Goal: Information Seeking & Learning: Learn about a topic

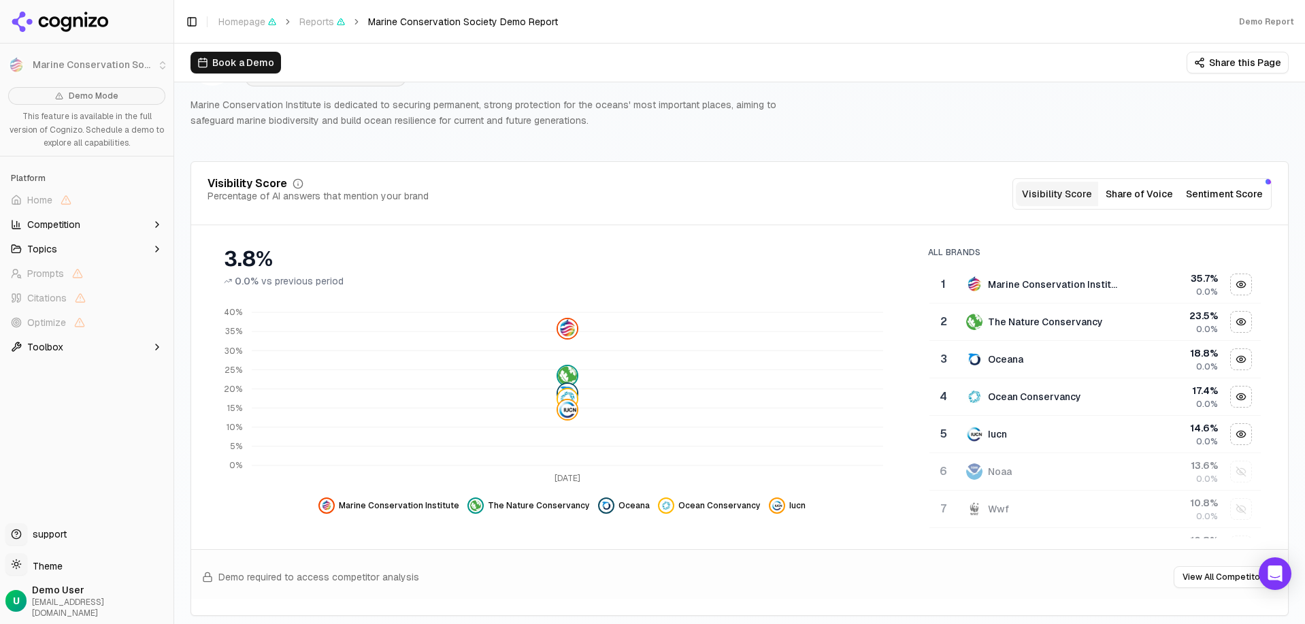
click at [1119, 192] on button "Share of Voice" at bounding box center [1139, 194] width 82 height 24
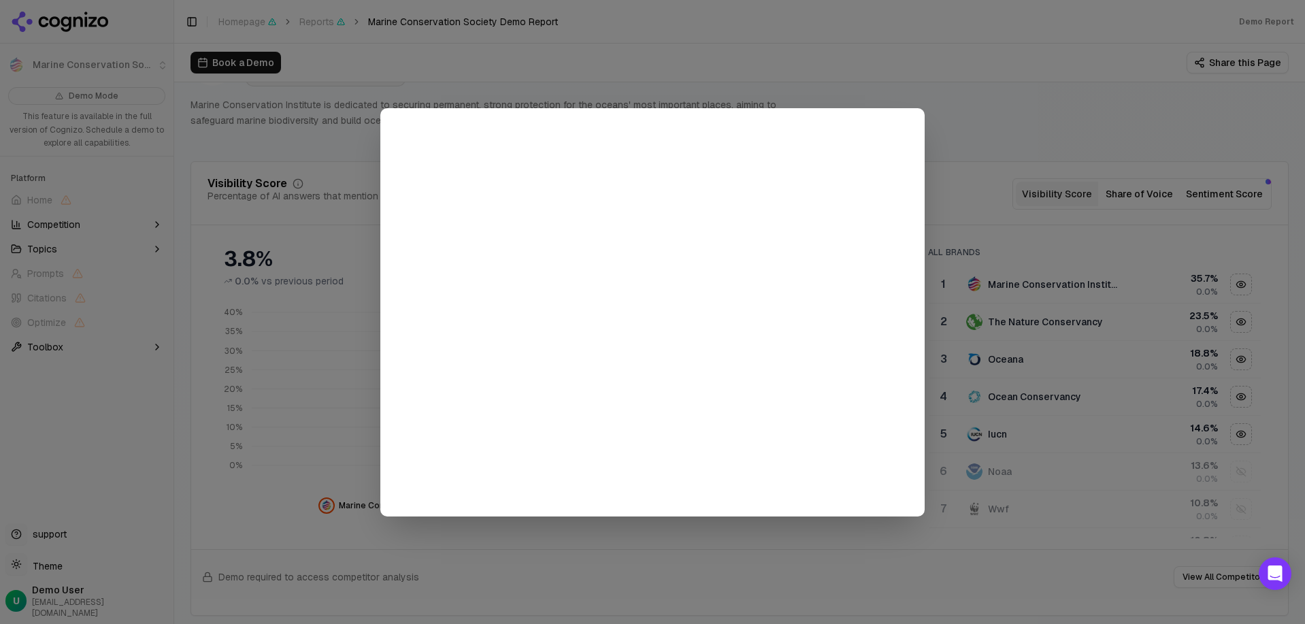
click at [1004, 161] on div at bounding box center [652, 312] width 1305 height 624
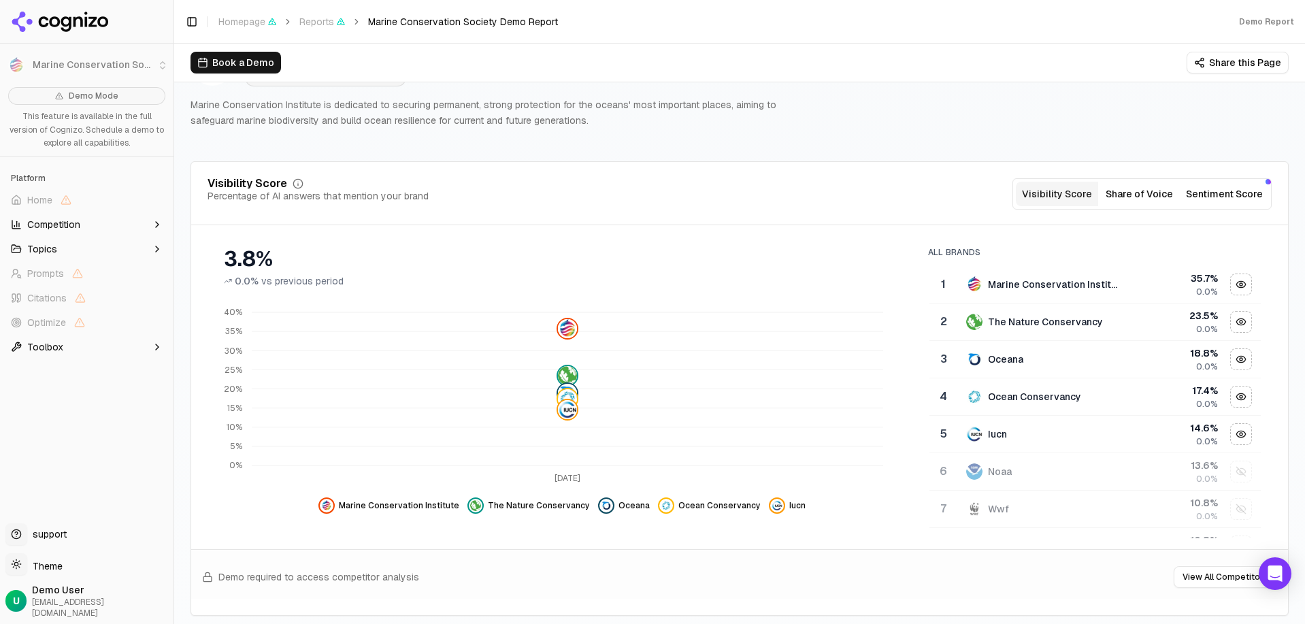
click at [134, 226] on button "Competition" at bounding box center [86, 225] width 163 height 22
click at [154, 315] on icon "button" at bounding box center [157, 314] width 11 height 11
click at [152, 521] on icon "button" at bounding box center [157, 521] width 11 height 11
click at [152, 228] on icon "button" at bounding box center [157, 224] width 11 height 11
click at [154, 249] on icon "button" at bounding box center [157, 249] width 11 height 11
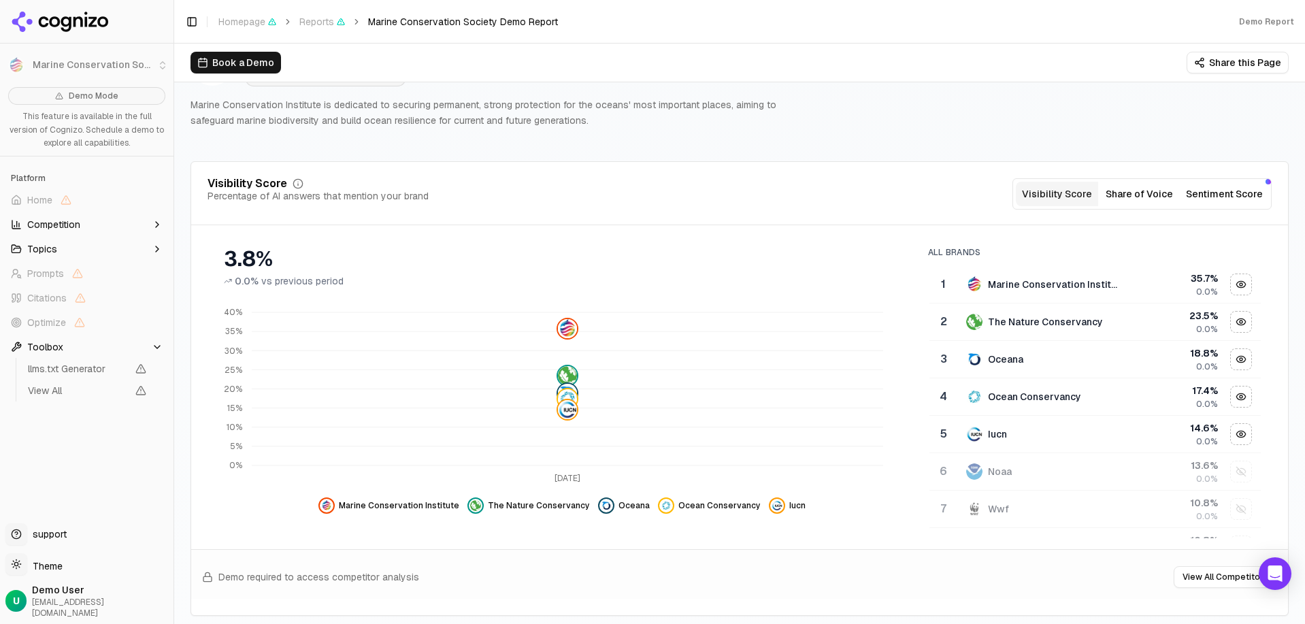
click at [159, 345] on icon "button" at bounding box center [157, 347] width 11 height 11
click at [1148, 275] on div "35.7 %" at bounding box center [1175, 279] width 86 height 14
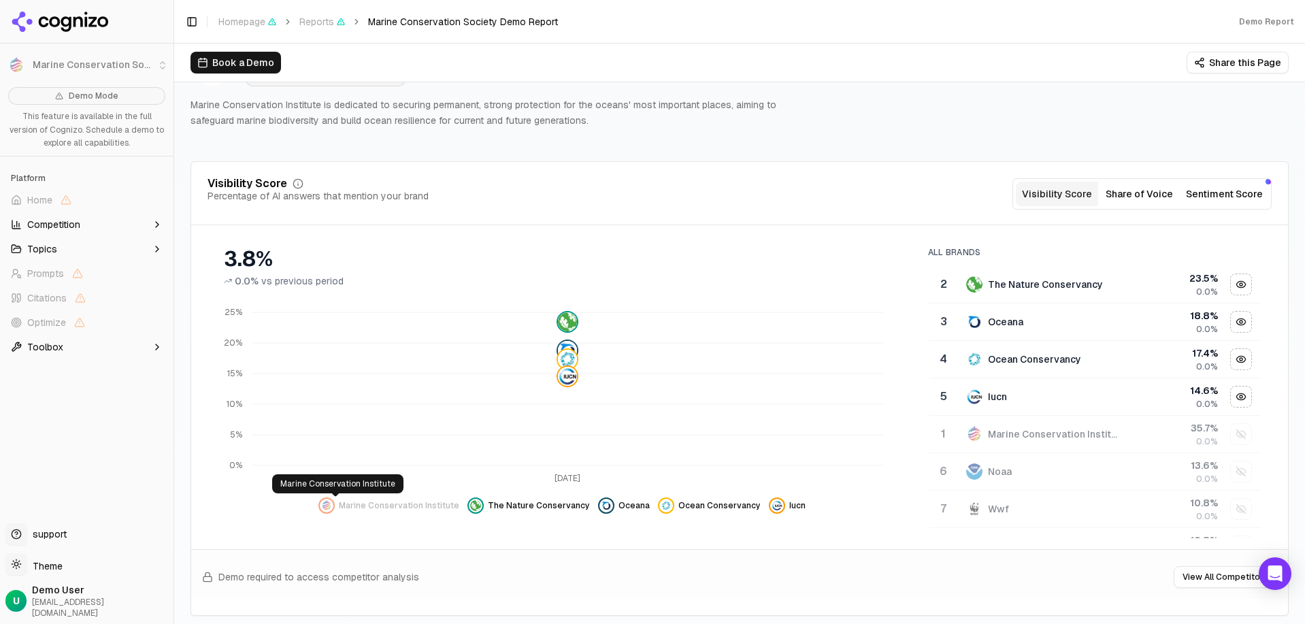
click at [330, 509] on div "Show marine conservation institute data" at bounding box center [326, 505] width 16 height 16
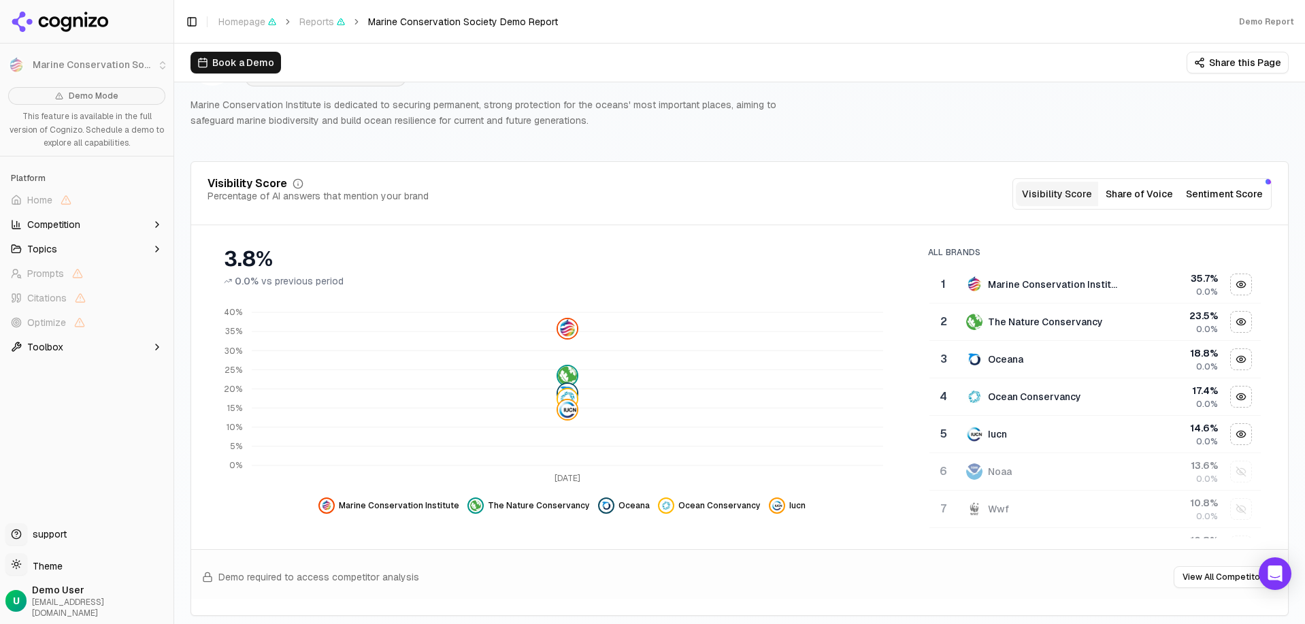
click at [63, 434] on div "Demo Mode This feature is available in the full version of Cognizo. Schedule a …" at bounding box center [87, 300] width 174 height 436
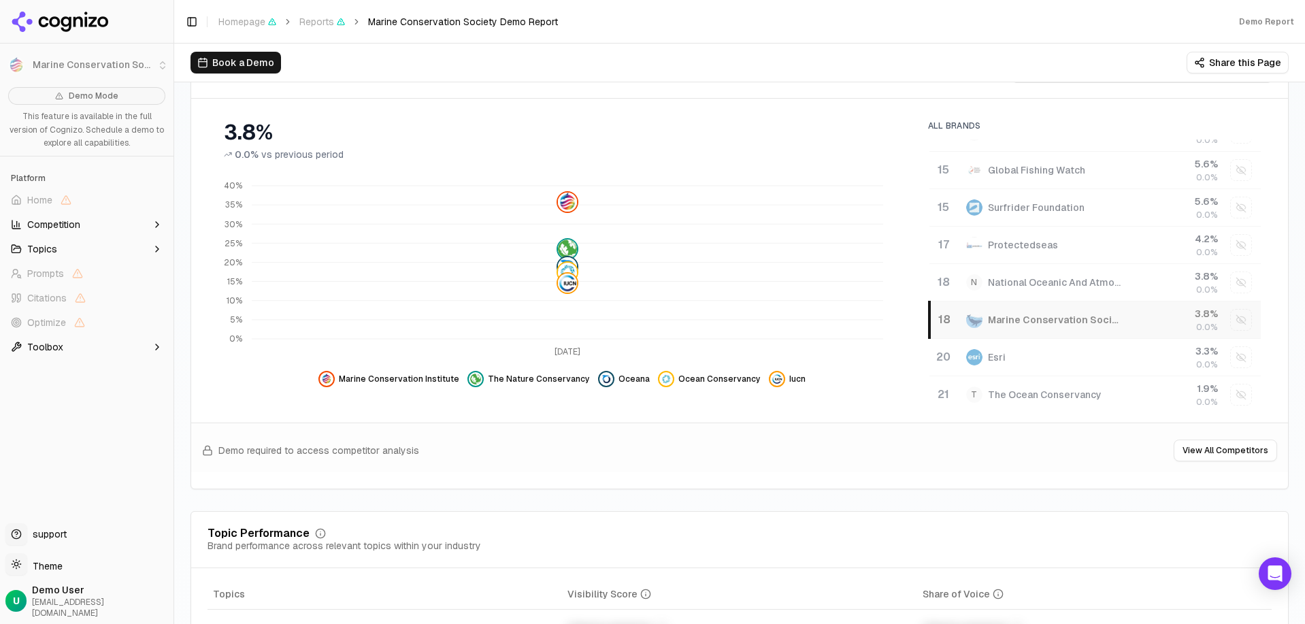
scroll to position [514, 0]
click at [1148, 449] on button "View All Competitors" at bounding box center [1225, 451] width 103 height 22
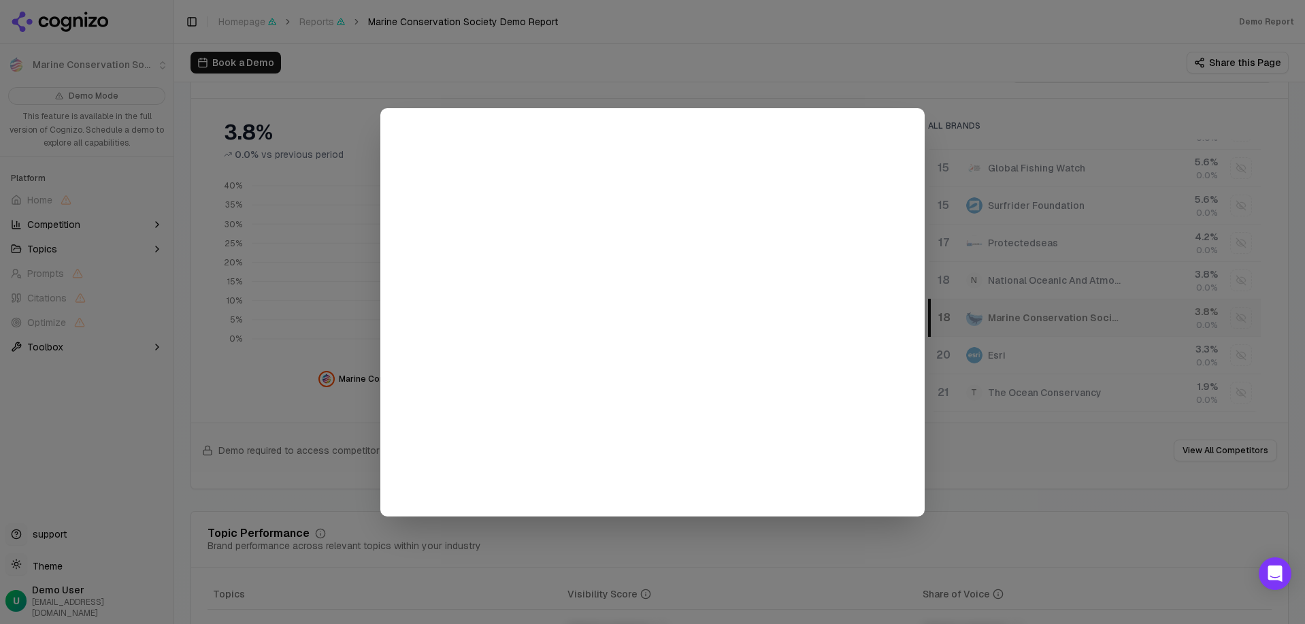
click at [1013, 122] on div at bounding box center [652, 312] width 1305 height 624
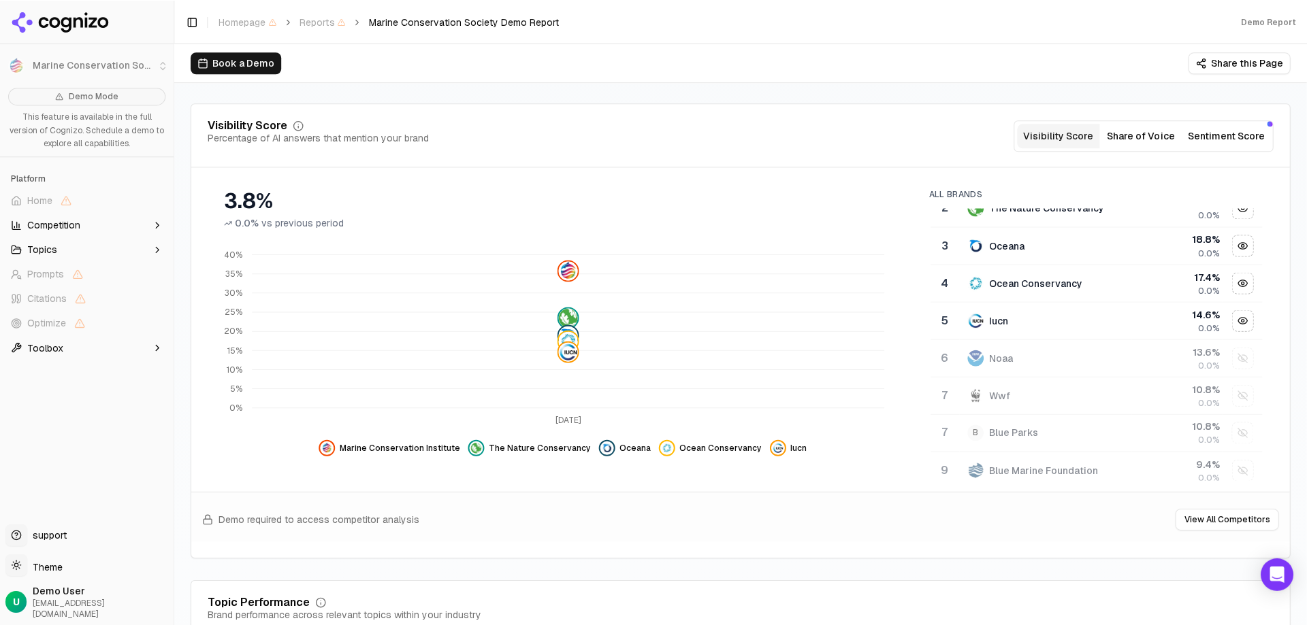
scroll to position [0, 0]
